Goal: Task Accomplishment & Management: Use online tool/utility

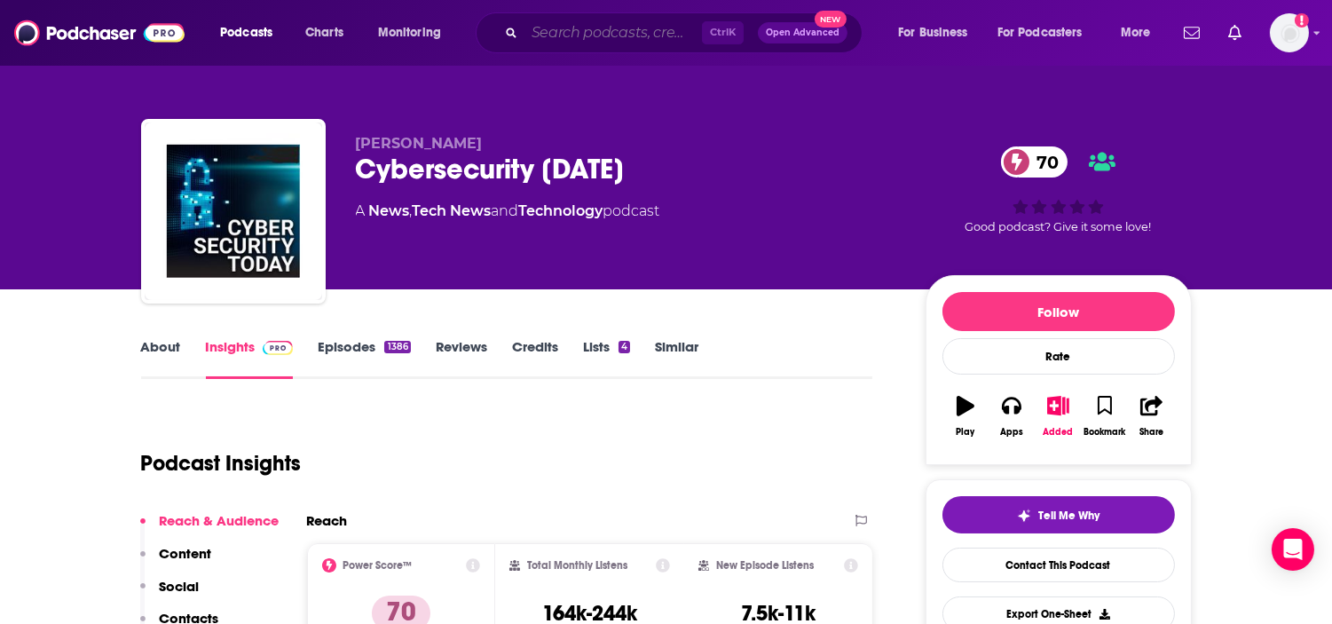
click at [649, 31] on input "Search podcasts, credits, & more..." at bounding box center [612, 33] width 177 height 28
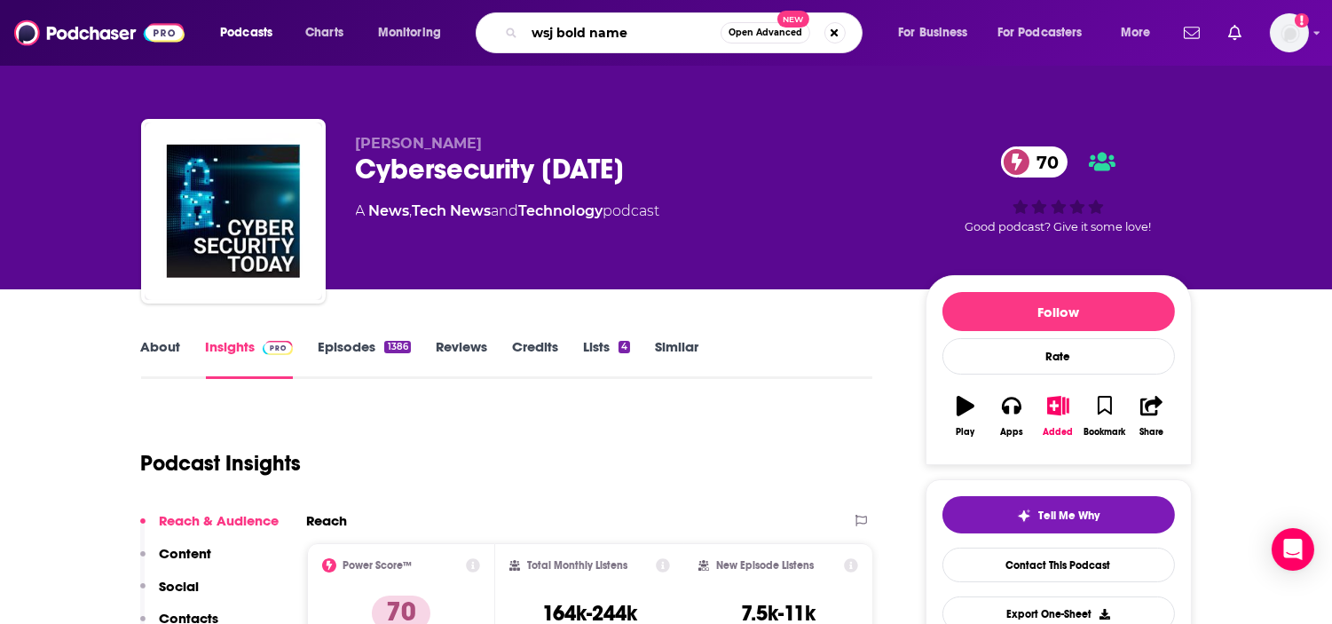
type input "wsj bold names"
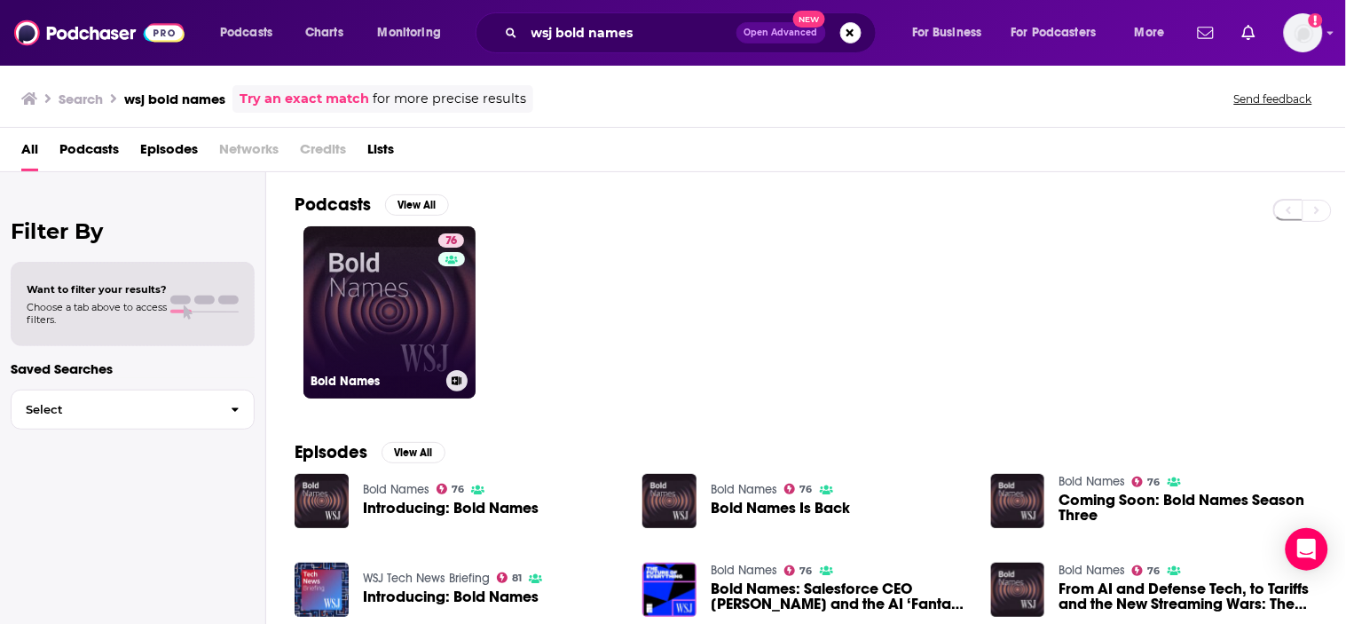
click at [447, 317] on div "76" at bounding box center [453, 301] width 30 height 137
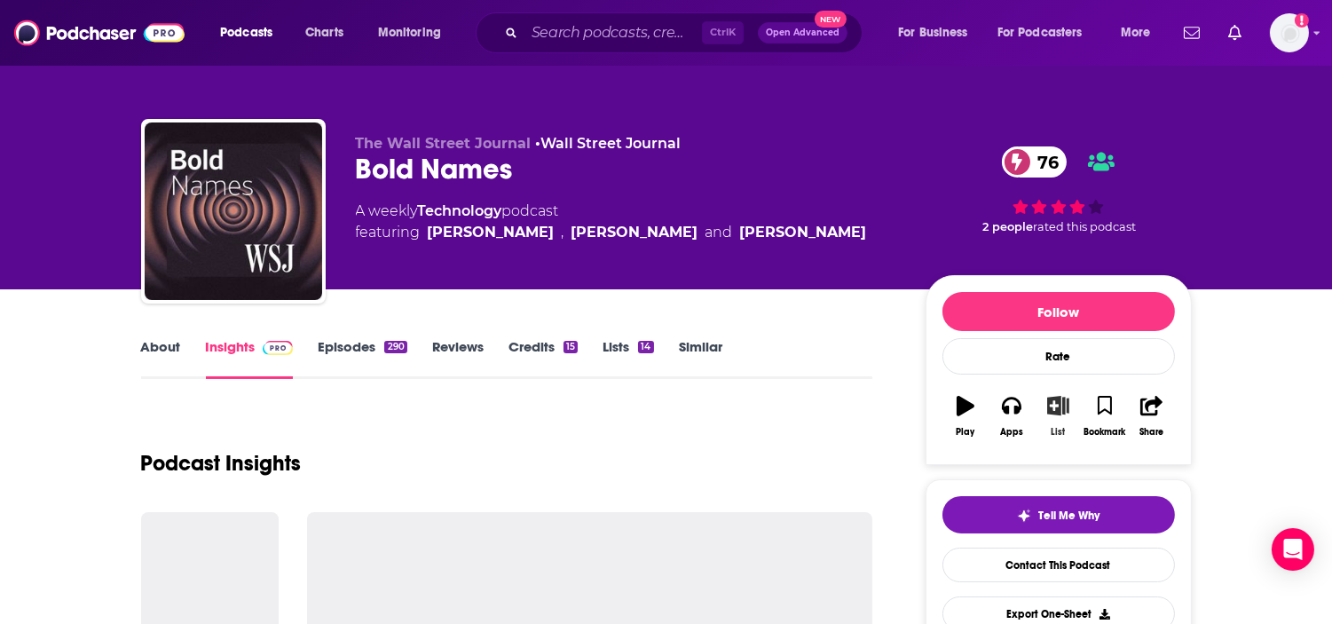
click at [1068, 429] on button "List" at bounding box center [1057, 416] width 46 height 64
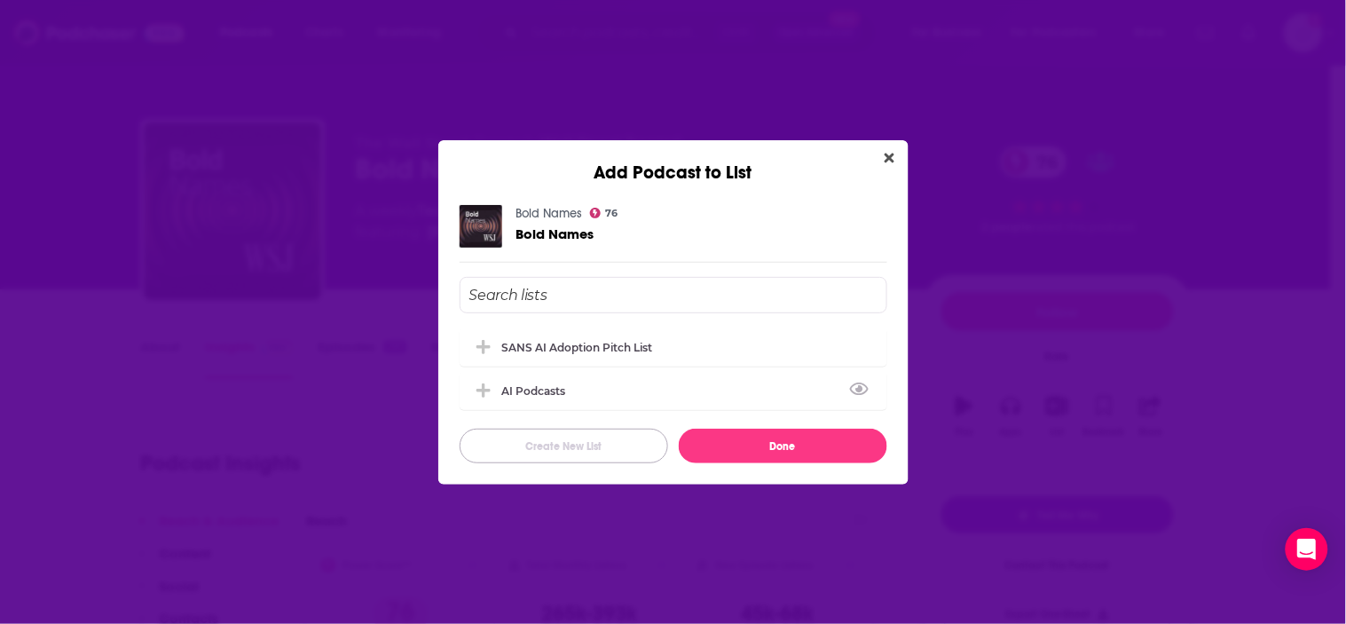
click at [554, 442] on button "Create New List" at bounding box center [564, 446] width 208 height 35
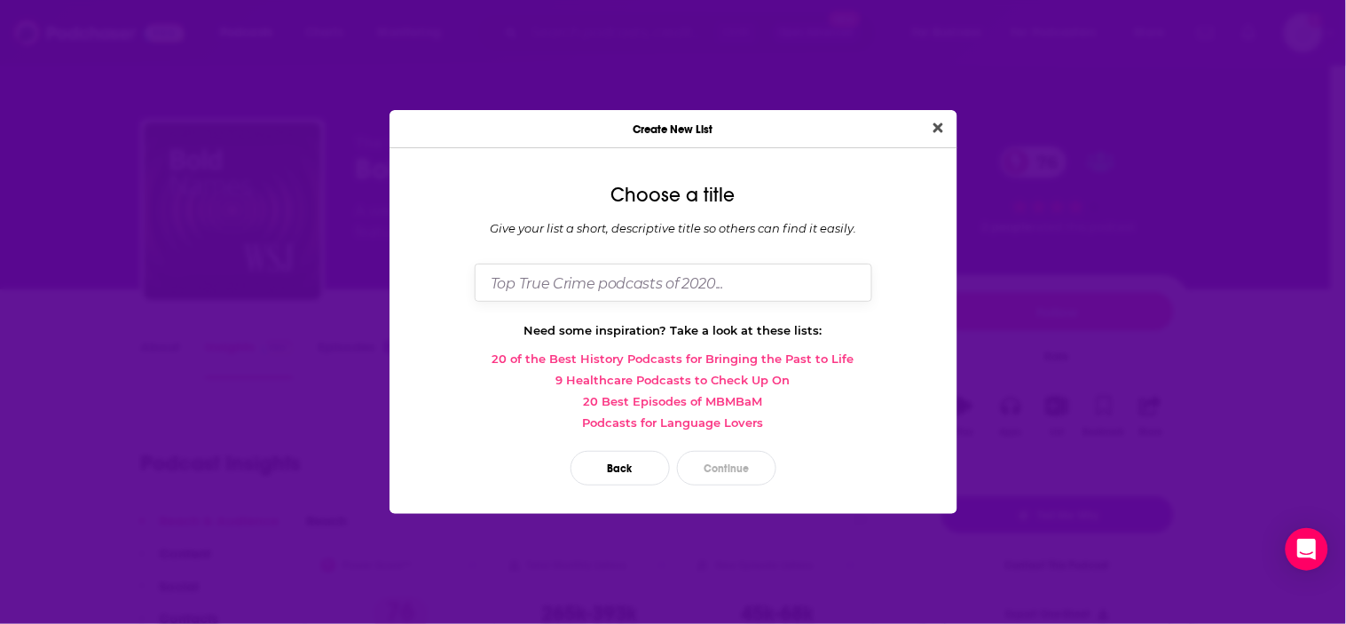
click at [636, 293] on input "Dialog" at bounding box center [673, 282] width 397 height 38
type input "Populous Request"
click at [712, 468] on button "Continue" at bounding box center [726, 468] width 99 height 35
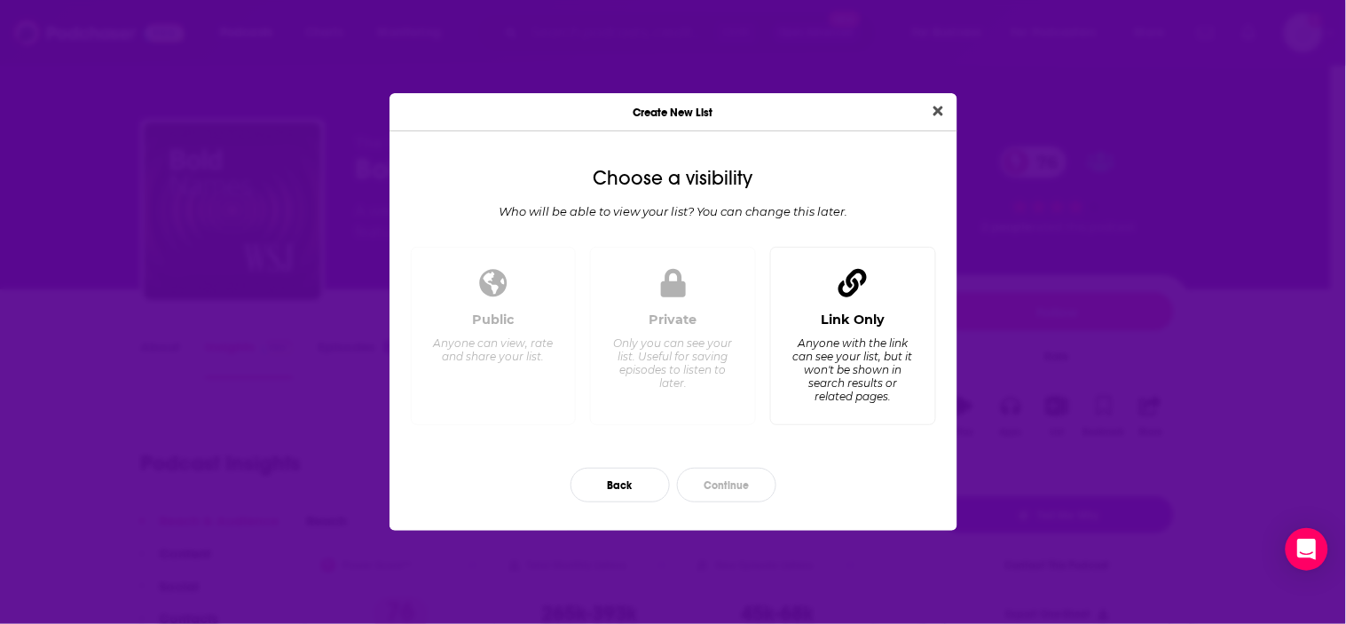
click at [879, 339] on div "Anyone with the link can see your list, but it won't be shown in search results…" at bounding box center [852, 369] width 122 height 67
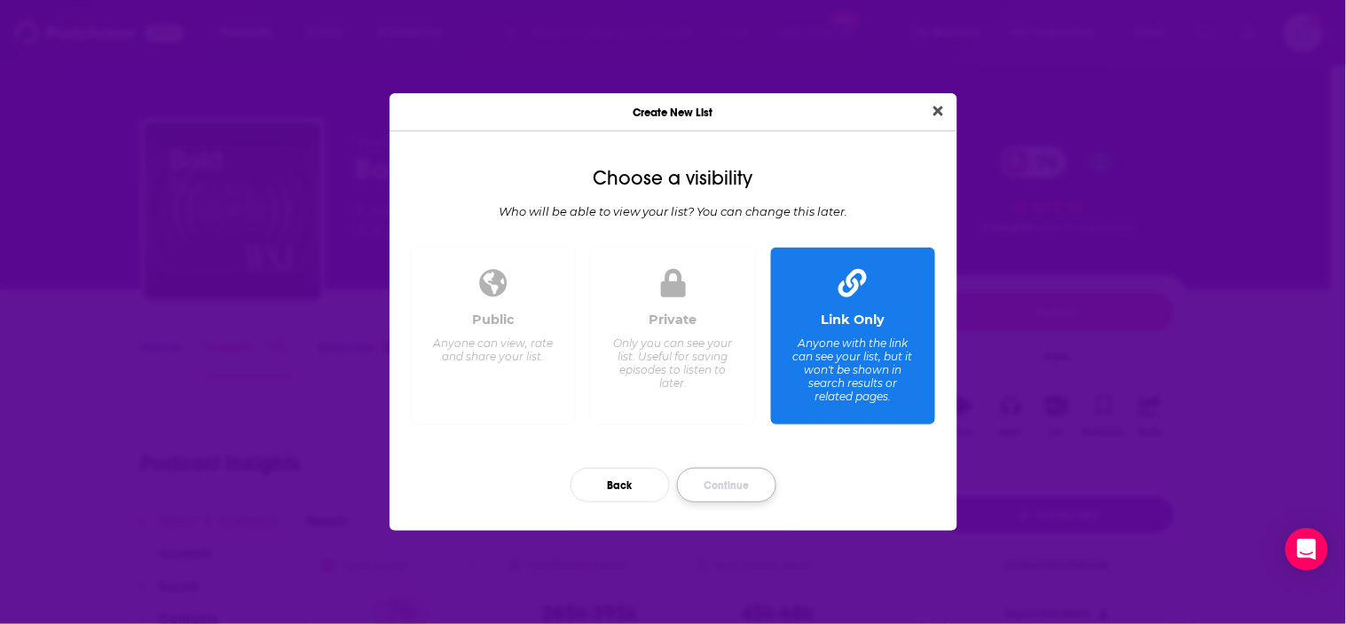
click at [703, 468] on button "Continue" at bounding box center [726, 485] width 99 height 35
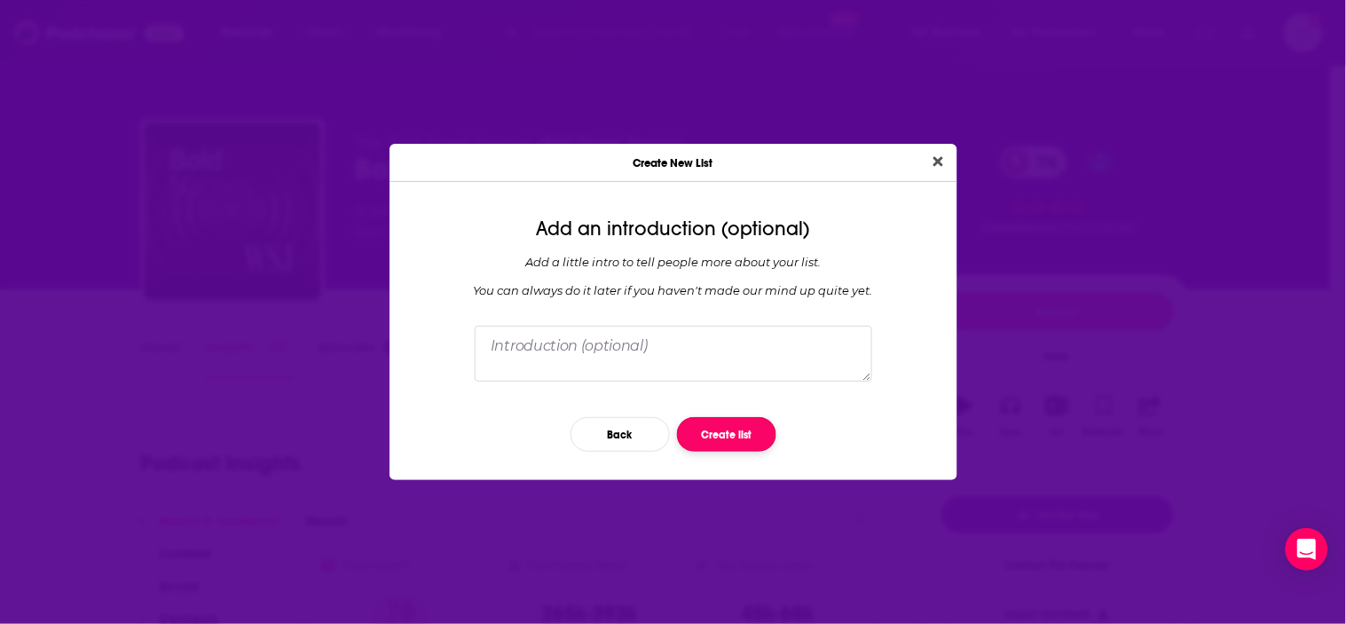
click at [715, 421] on button "Create list" at bounding box center [726, 434] width 99 height 35
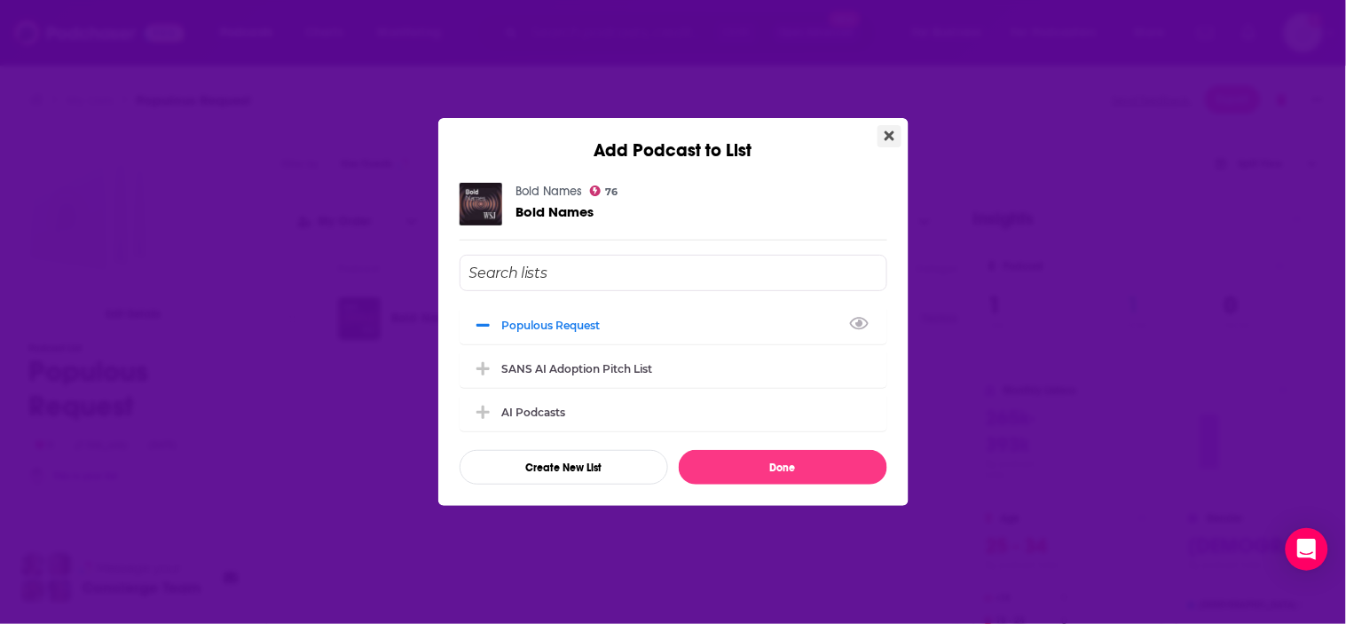
click at [882, 125] on button "Close" at bounding box center [889, 136] width 24 height 22
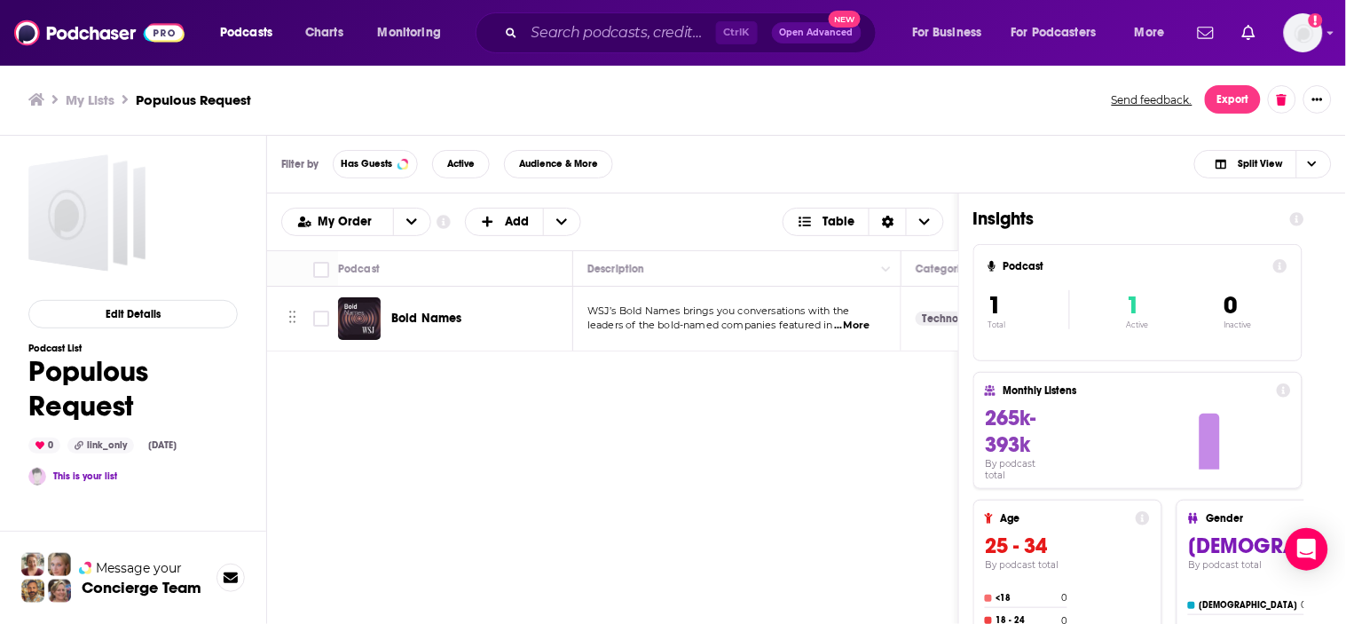
click at [384, 319] on div "Bold Names" at bounding box center [457, 318] width 238 height 43
click at [360, 317] on img "Bold Names" at bounding box center [359, 318] width 43 height 43
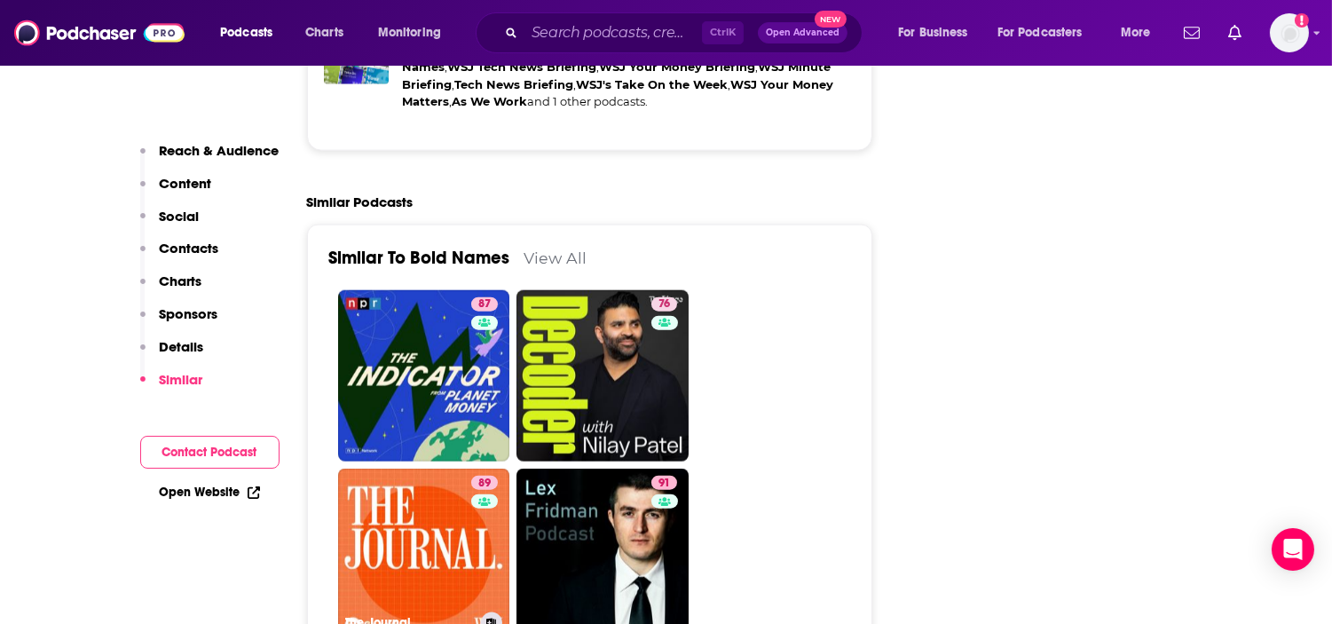
scroll to position [3943, 0]
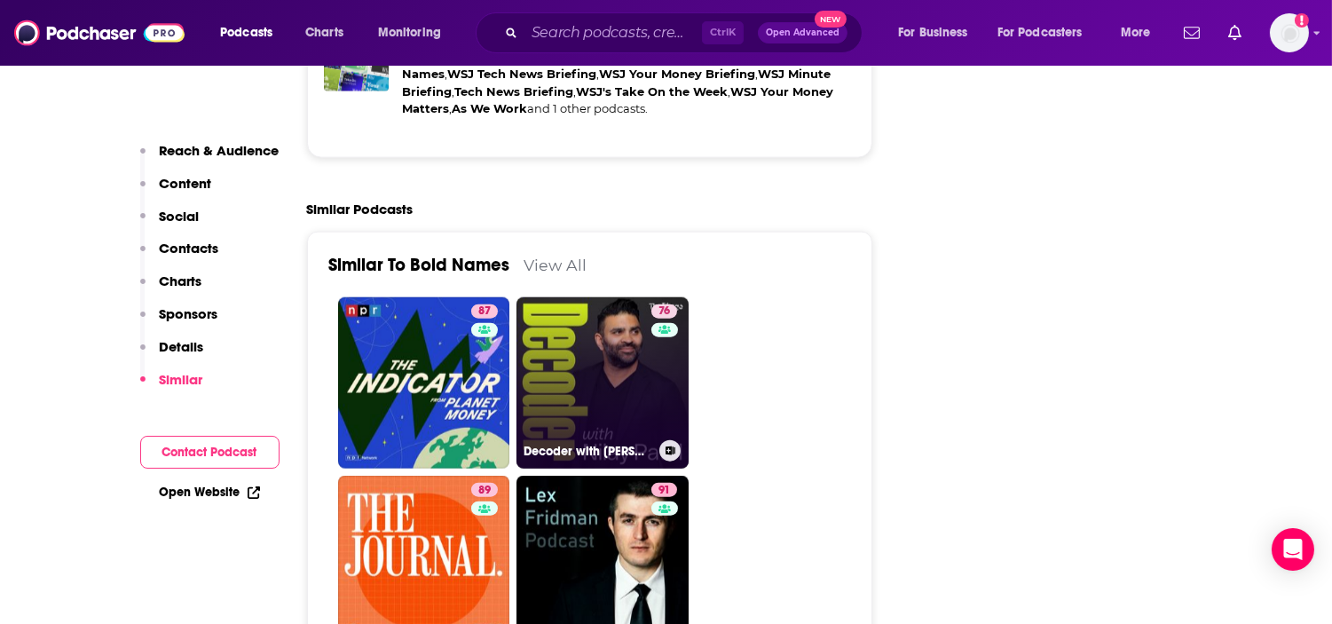
click at [592, 328] on link "76 Decoder with [PERSON_NAME]" at bounding box center [602, 383] width 172 height 172
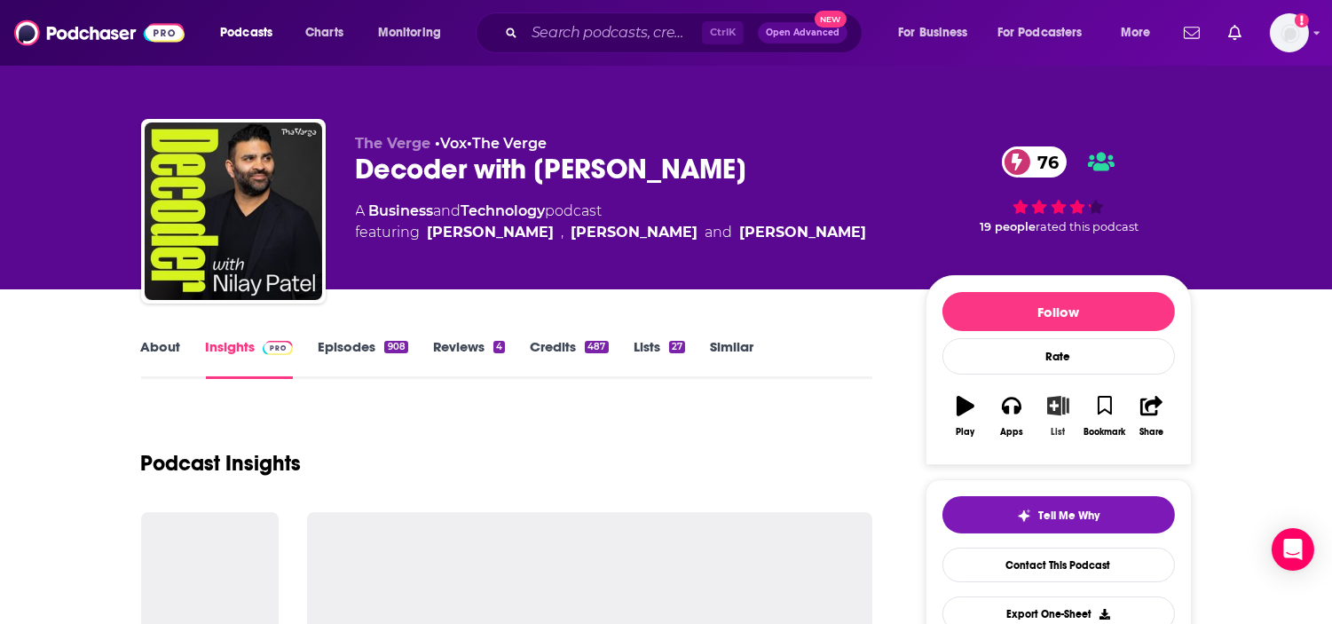
click at [1054, 421] on button "List" at bounding box center [1057, 416] width 46 height 64
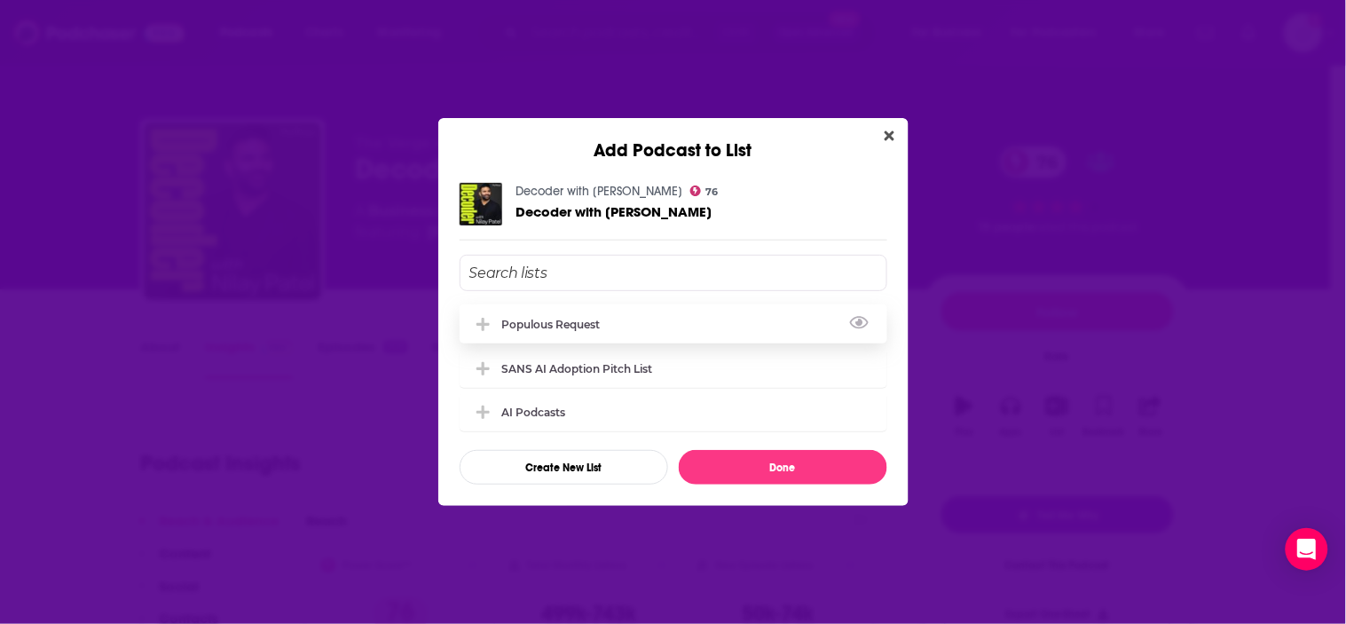
click at [614, 334] on div "Populous Request" at bounding box center [674, 323] width 428 height 39
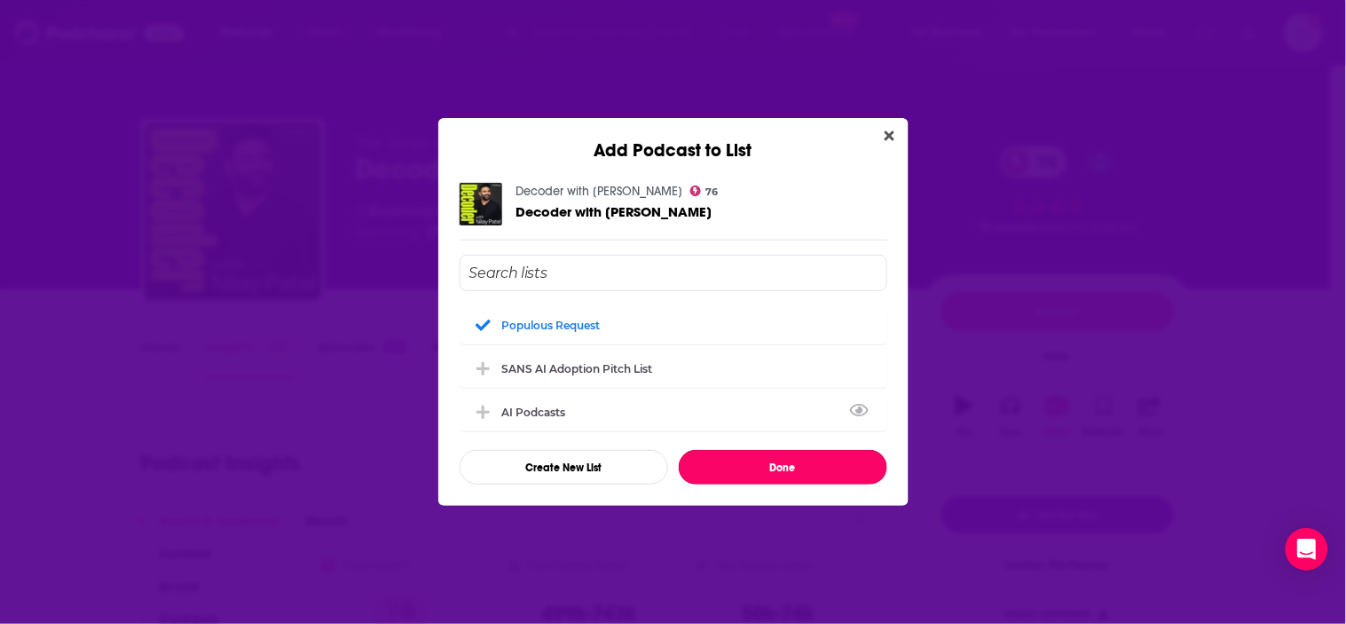
click at [729, 460] on button "Done" at bounding box center [783, 467] width 208 height 35
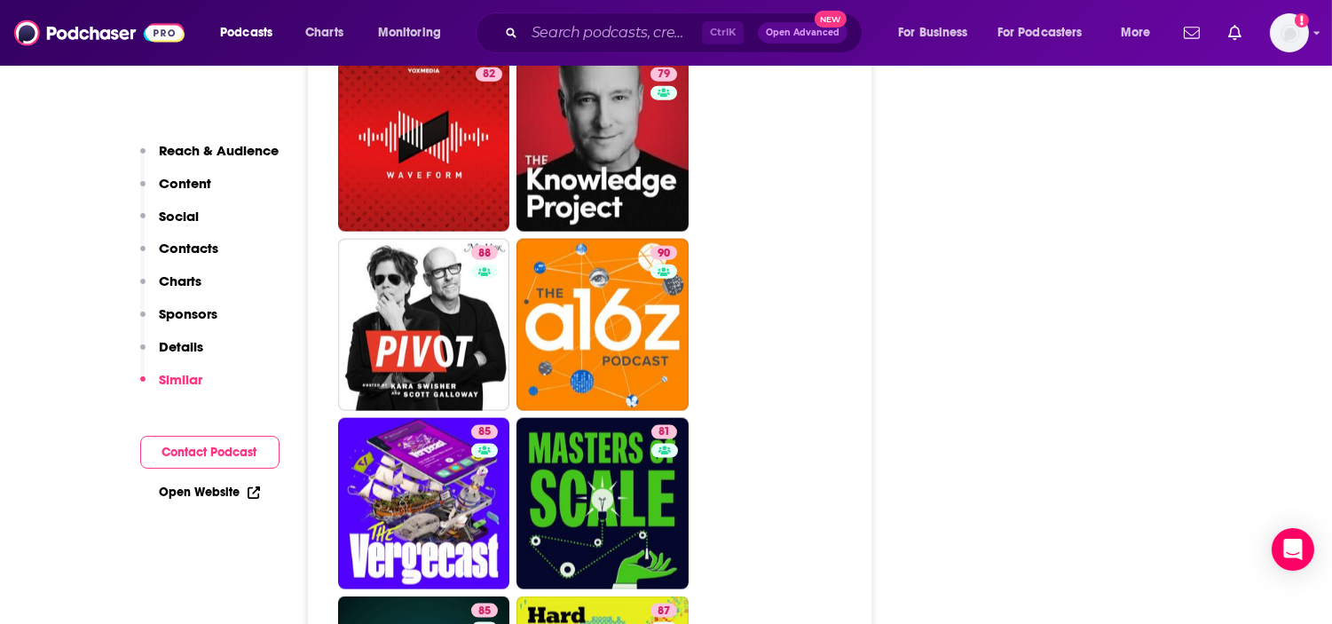
scroll to position [4140, 0]
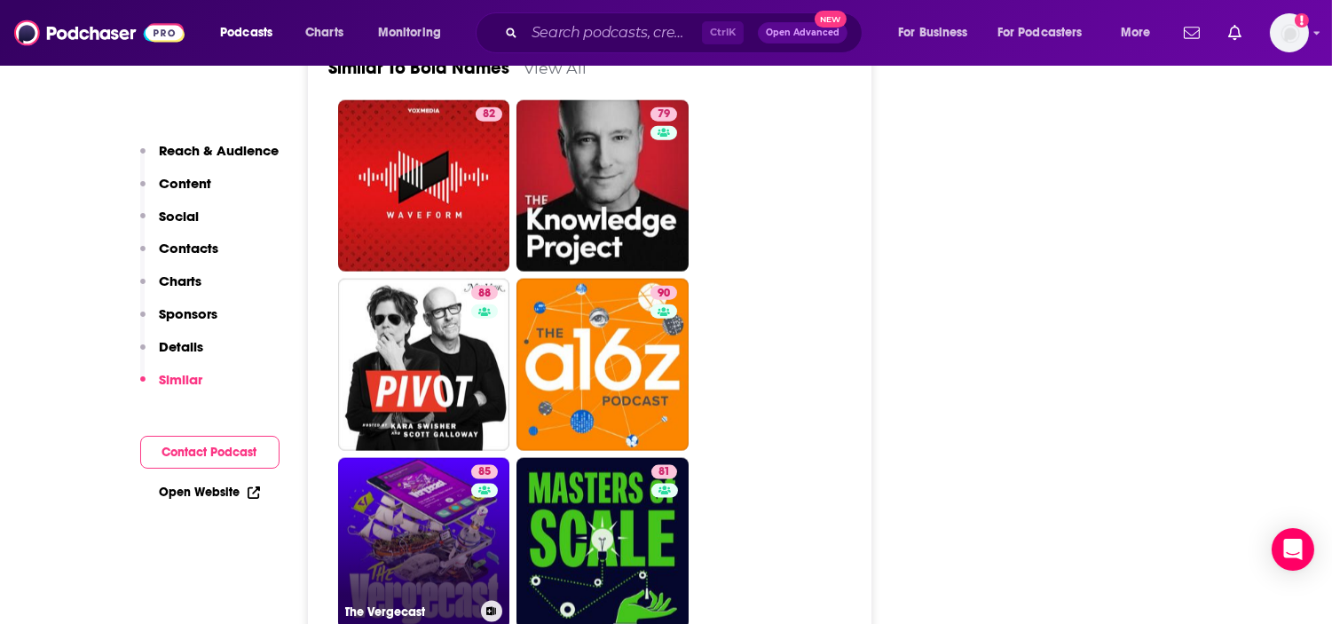
click at [391, 468] on link "85 The Vergecast" at bounding box center [424, 544] width 172 height 172
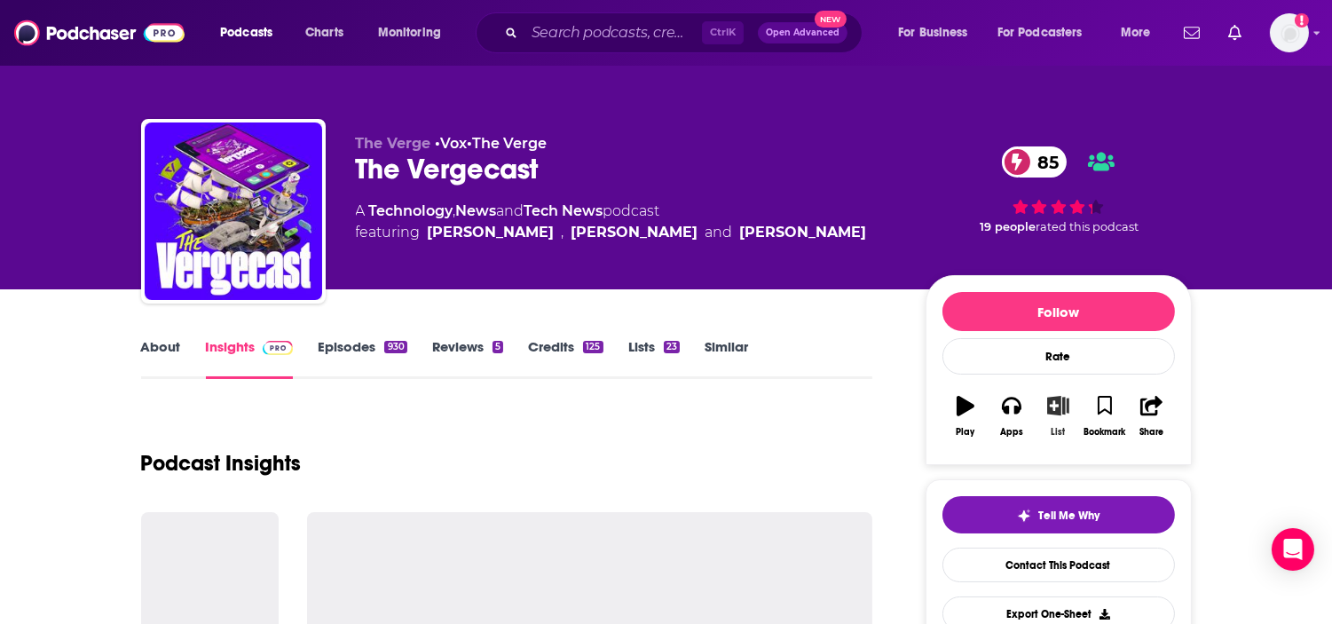
click at [1050, 414] on icon "button" at bounding box center [1058, 406] width 22 height 20
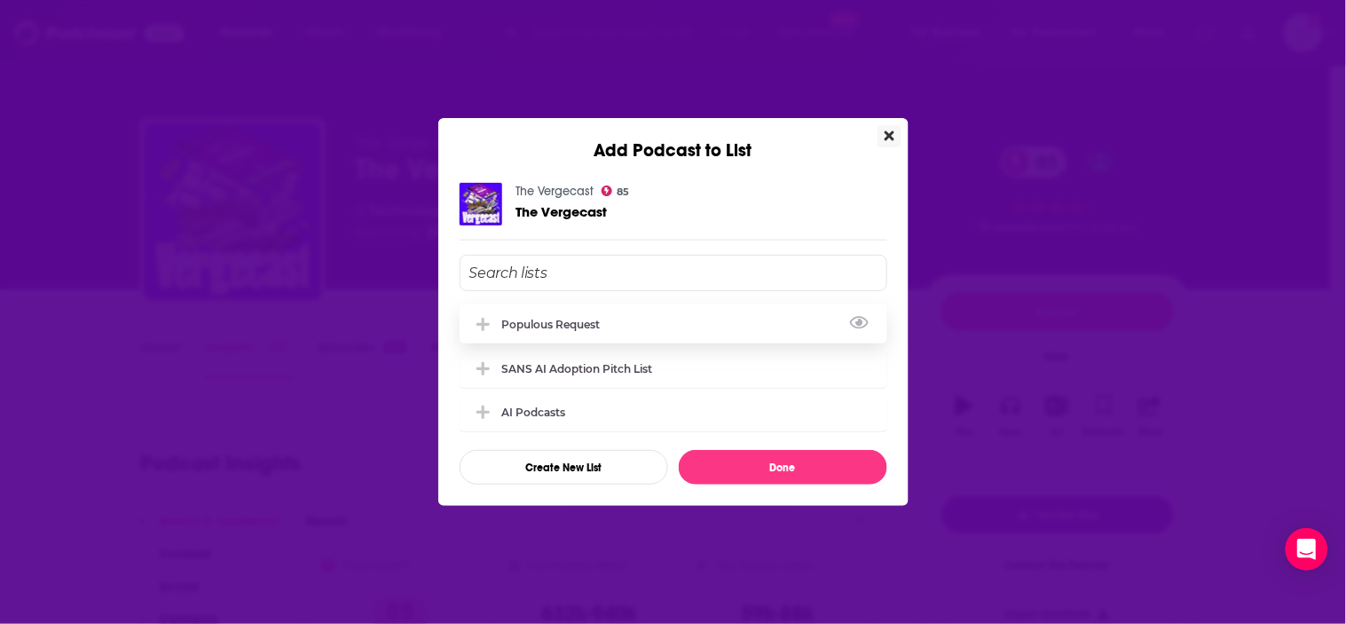
click at [535, 325] on div "Populous Request" at bounding box center [556, 324] width 109 height 13
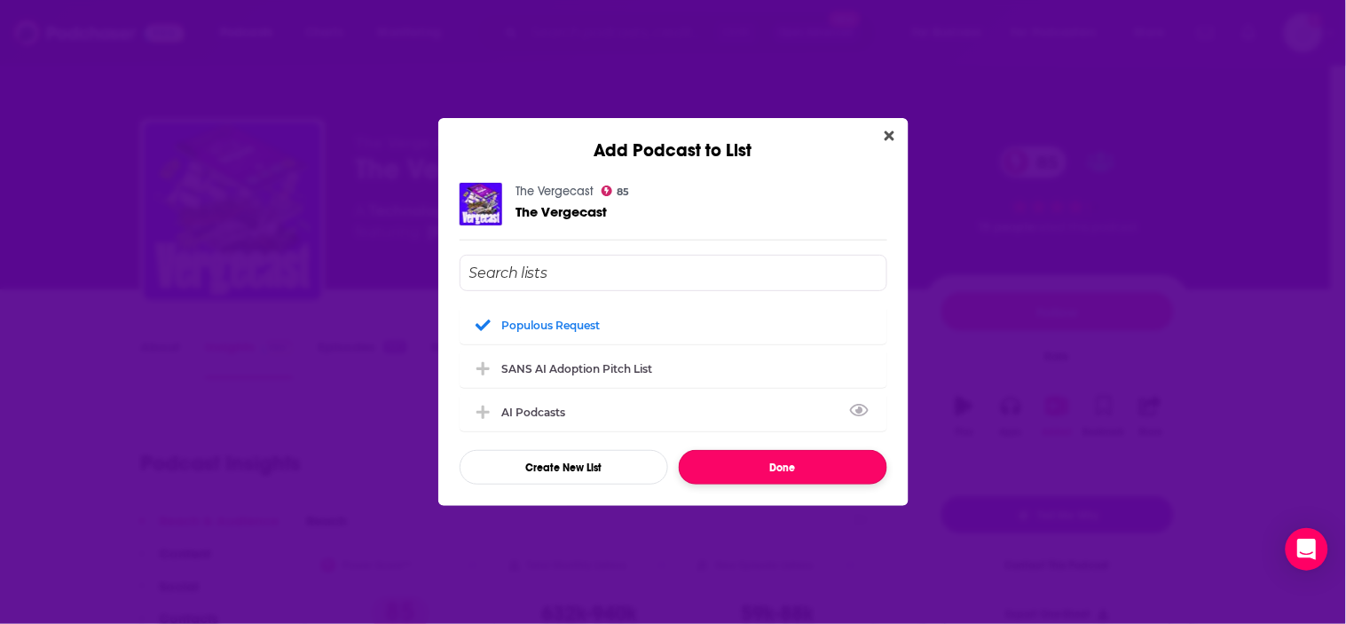
click at [752, 465] on button "Done" at bounding box center [783, 467] width 208 height 35
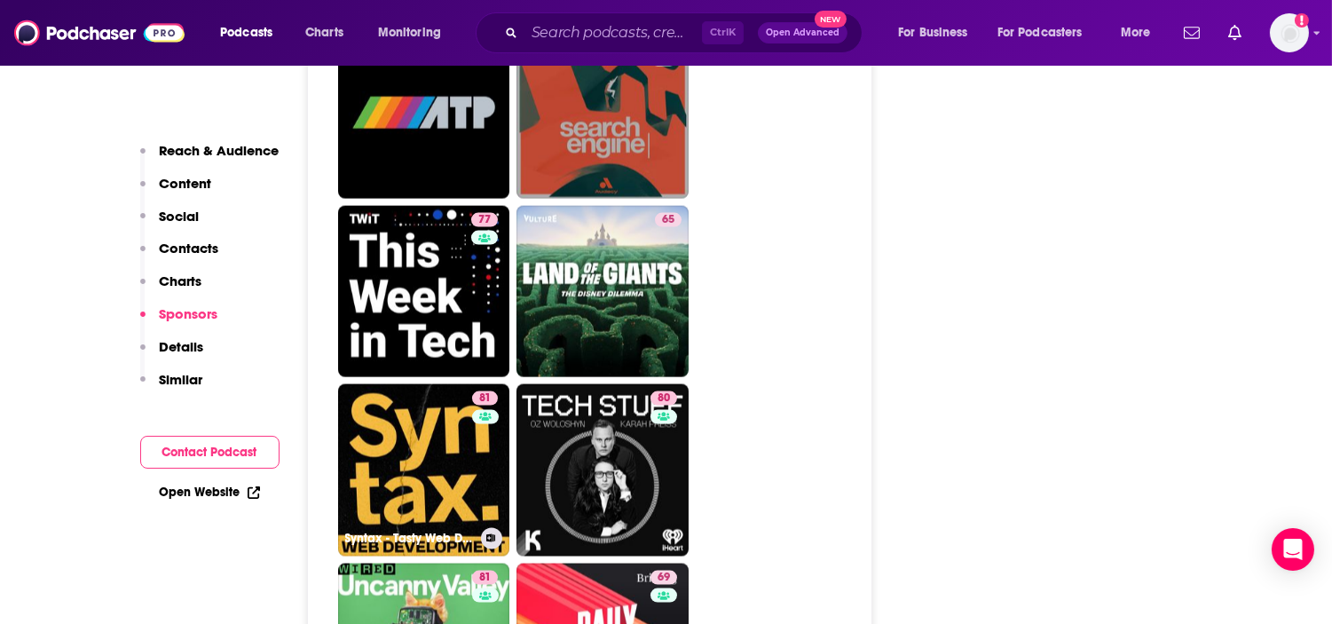
scroll to position [4436, 0]
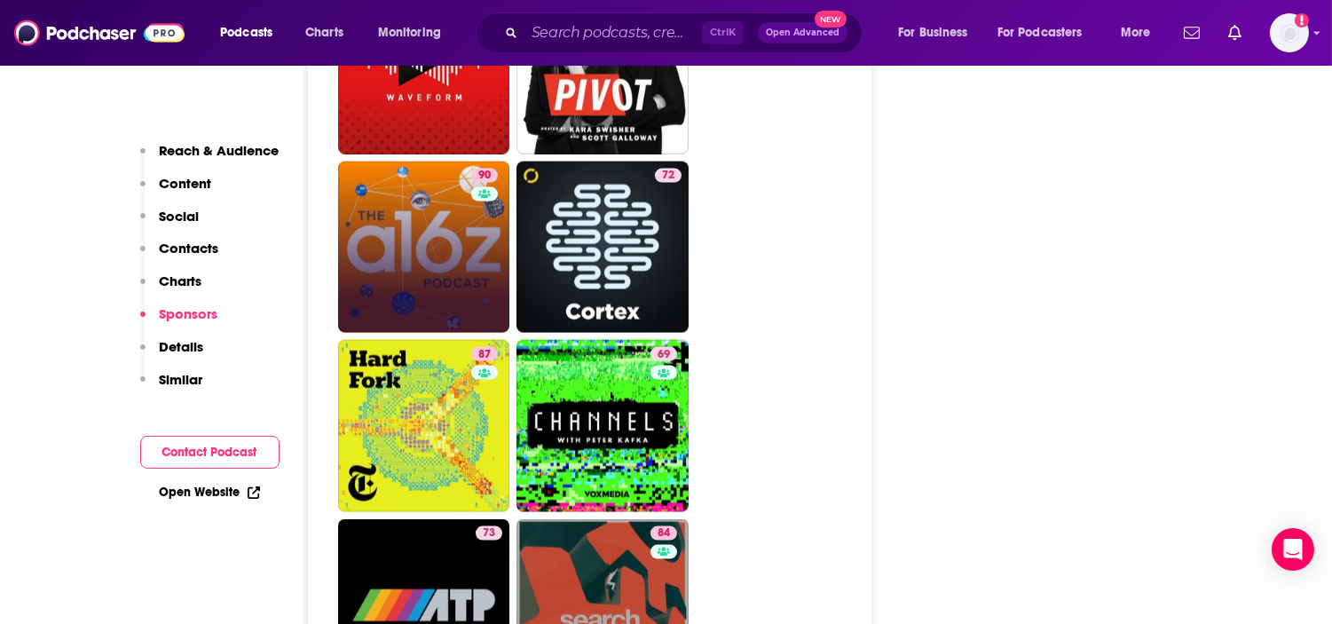
click at [427, 334] on link "90" at bounding box center [424, 247] width 172 height 172
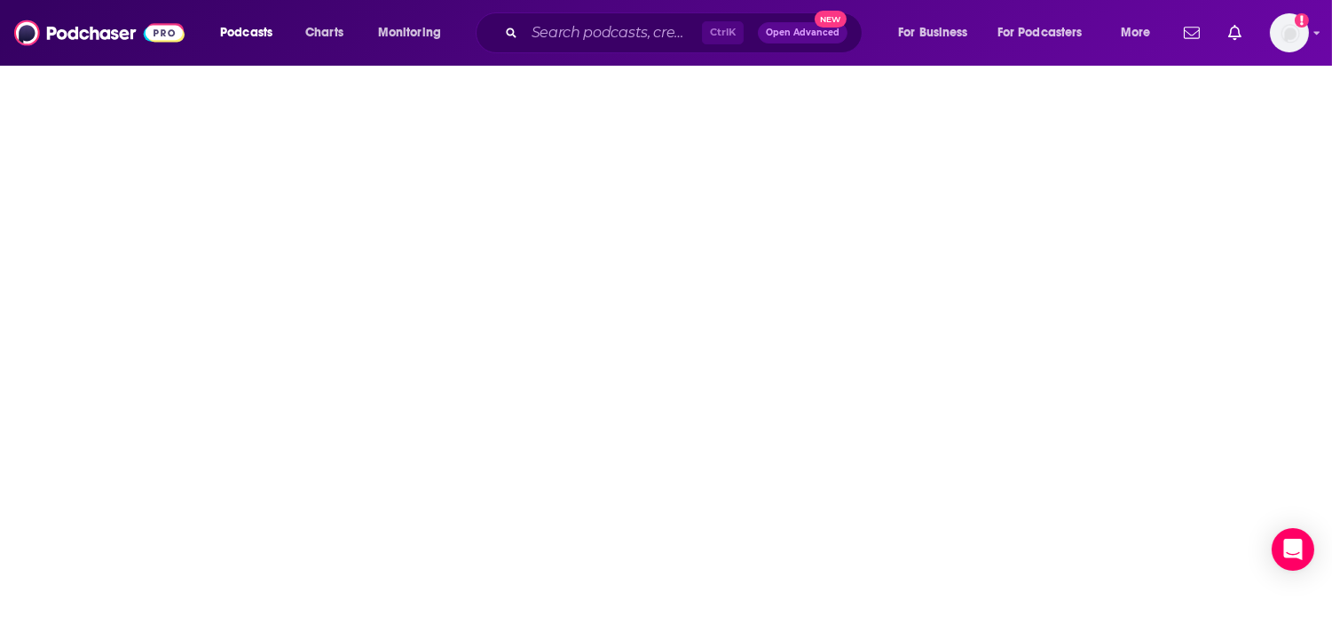
type input "[URL][DOMAIN_NAME]"
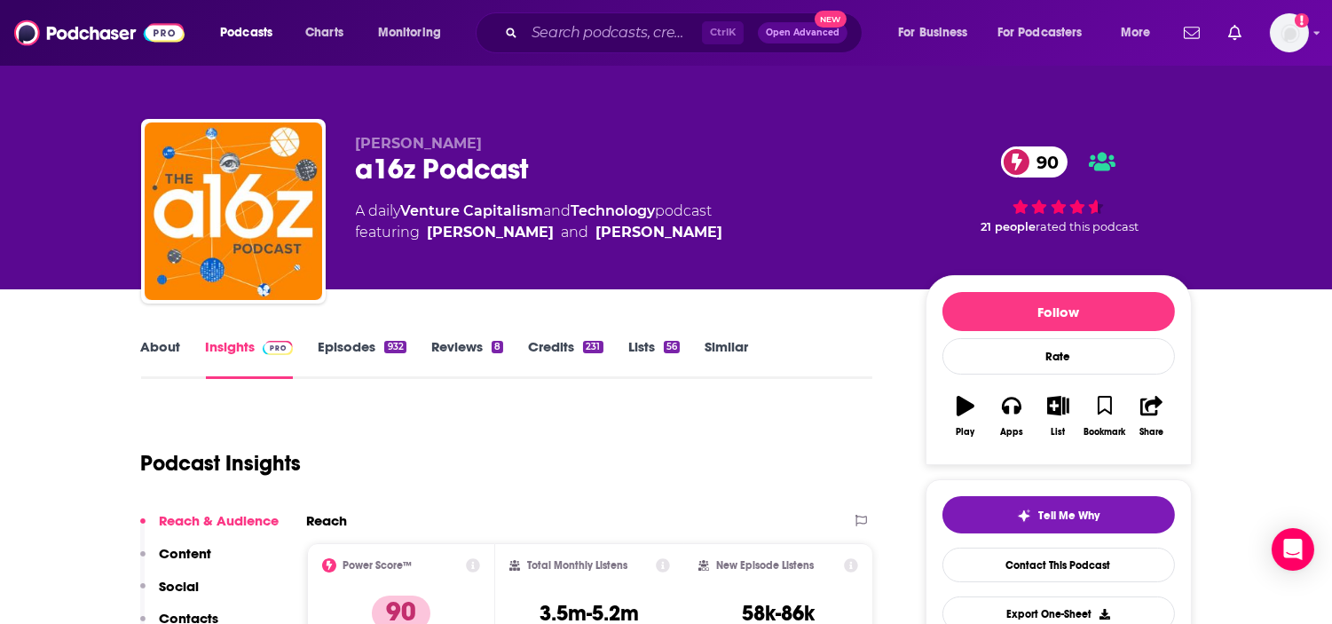
click at [378, 343] on link "Episodes 932" at bounding box center [362, 358] width 88 height 41
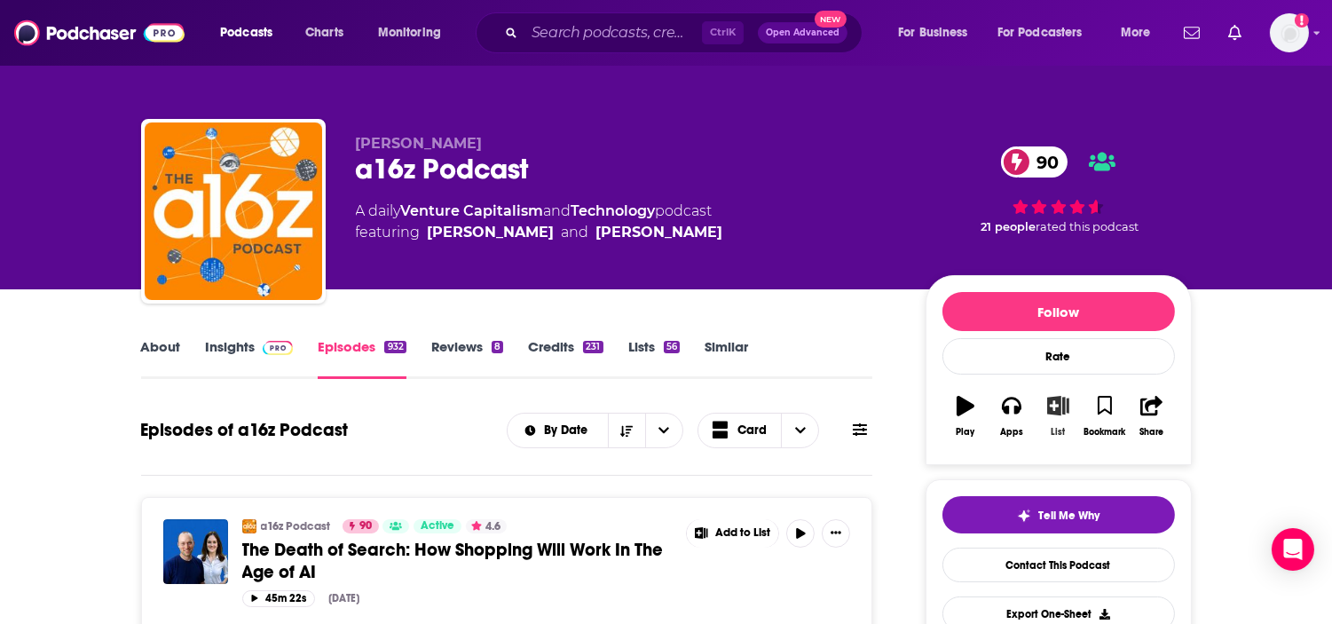
click at [1050, 409] on icon "button" at bounding box center [1058, 406] width 22 height 20
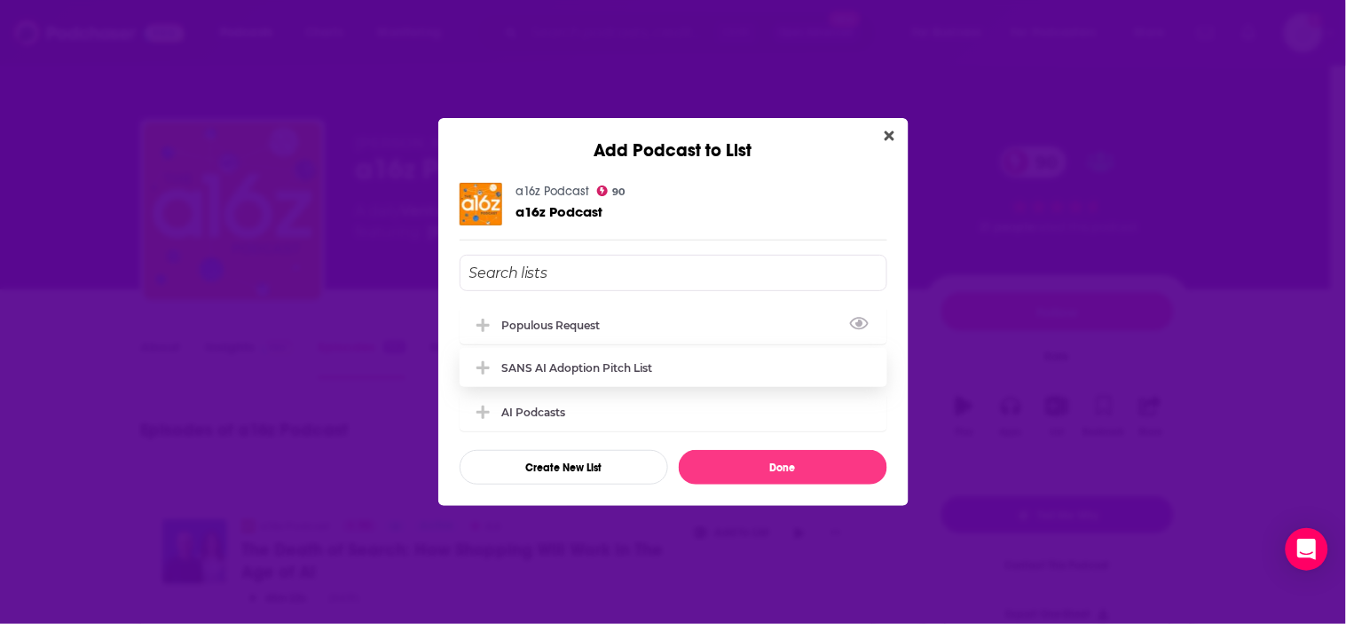
click at [547, 326] on div "Populous Request" at bounding box center [556, 325] width 109 height 13
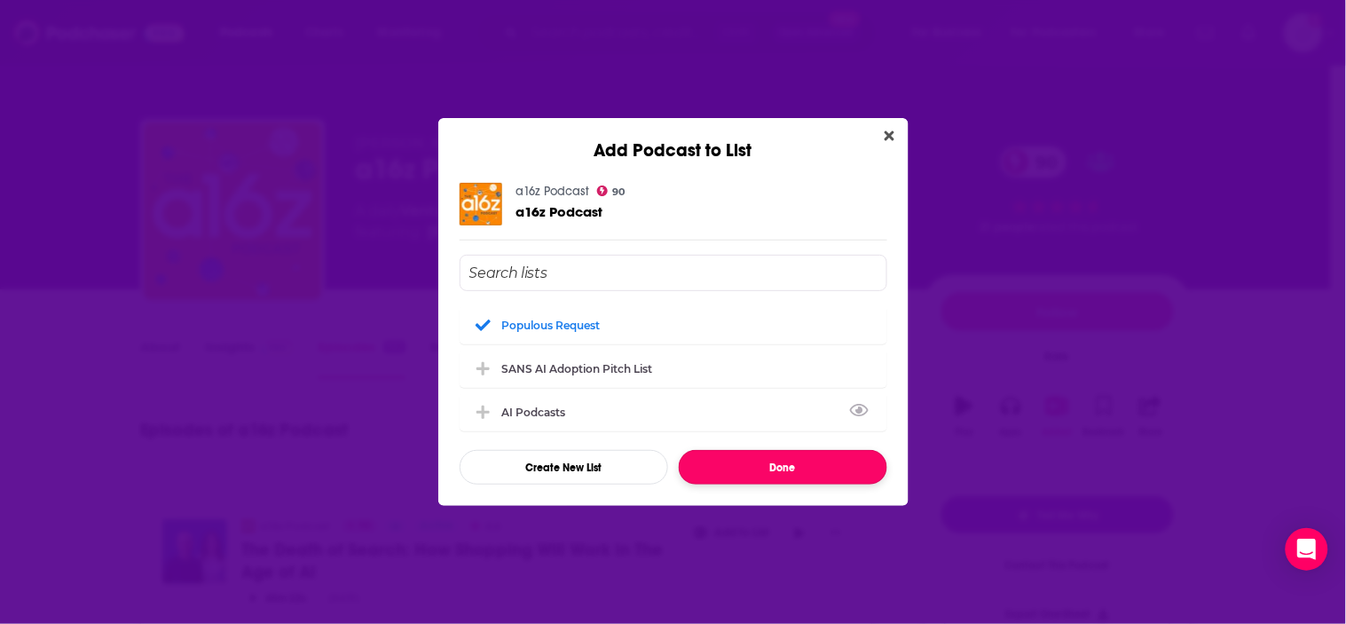
click at [760, 458] on button "Done" at bounding box center [783, 467] width 208 height 35
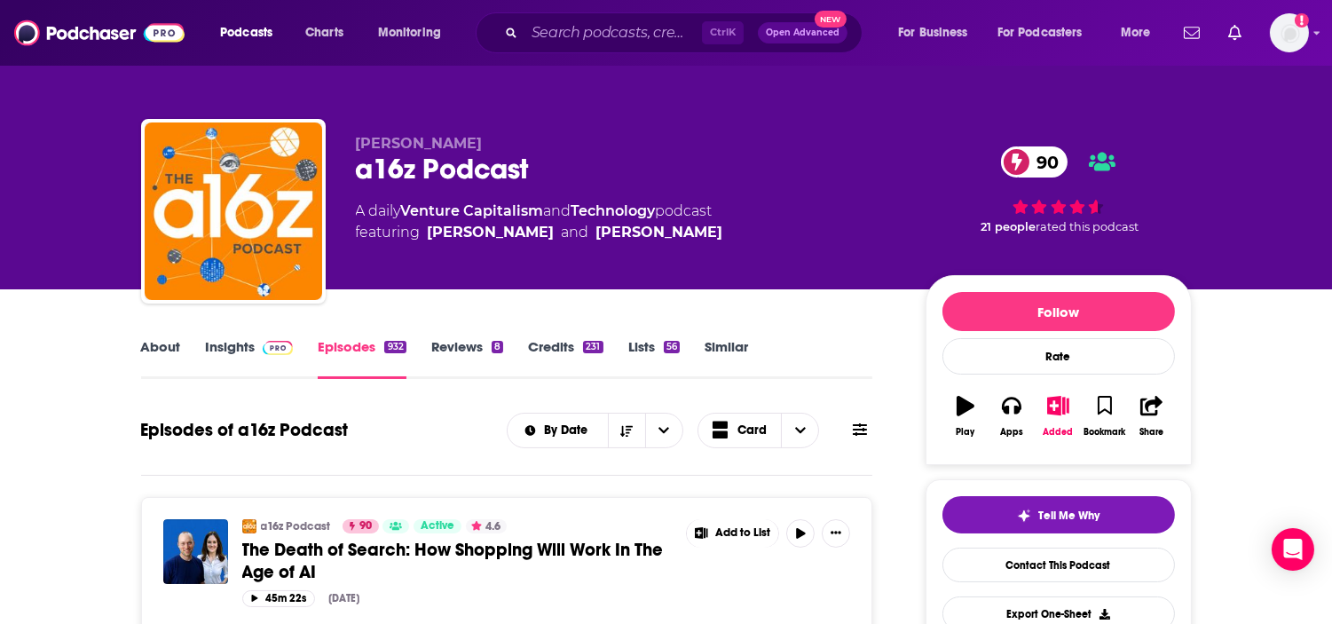
click at [244, 350] on link "Insights" at bounding box center [250, 358] width 88 height 41
